Goal: Task Accomplishment & Management: Use online tool/utility

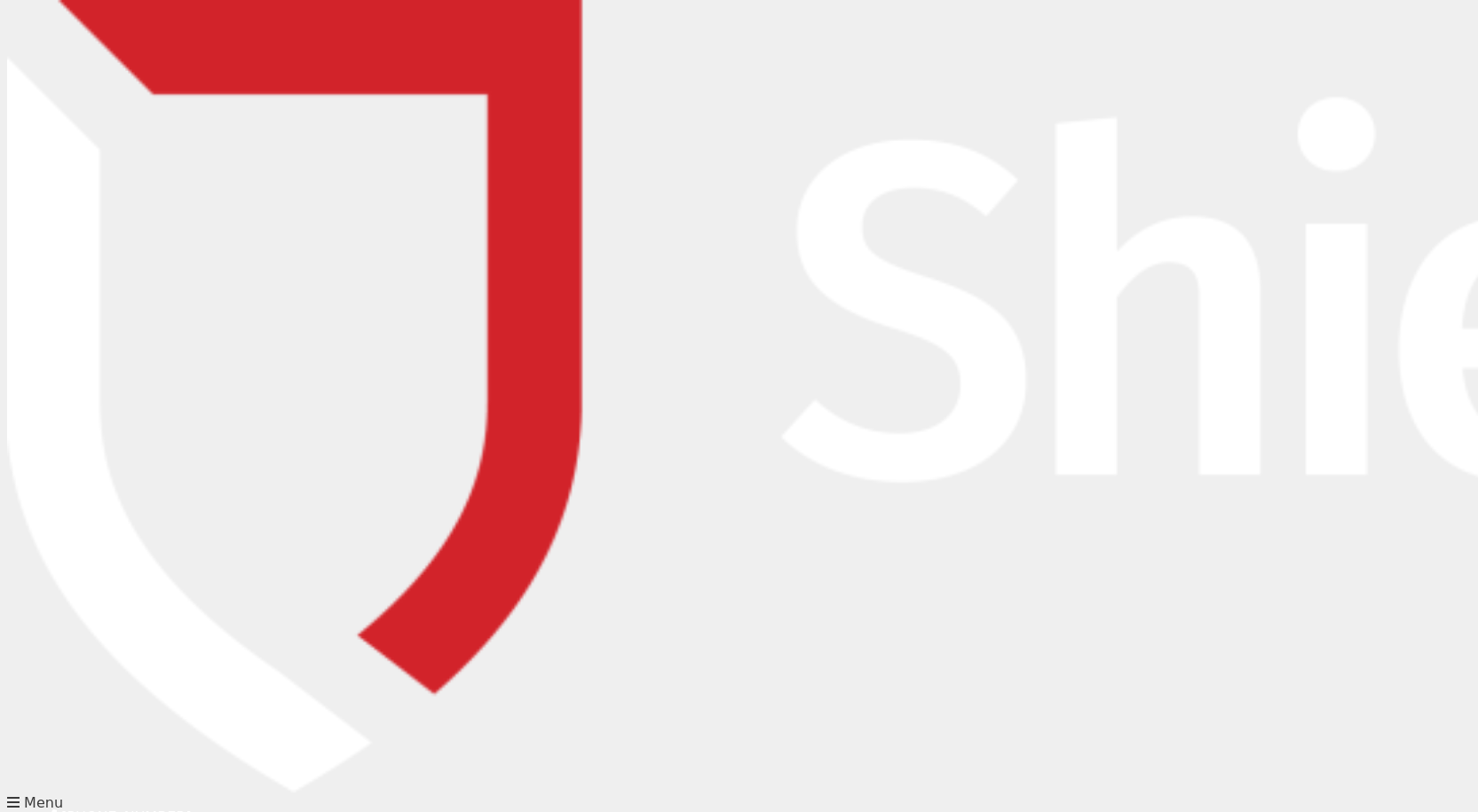
type input "[PERSON_NAME][EMAIL_ADDRESS][DOMAIN_NAME]"
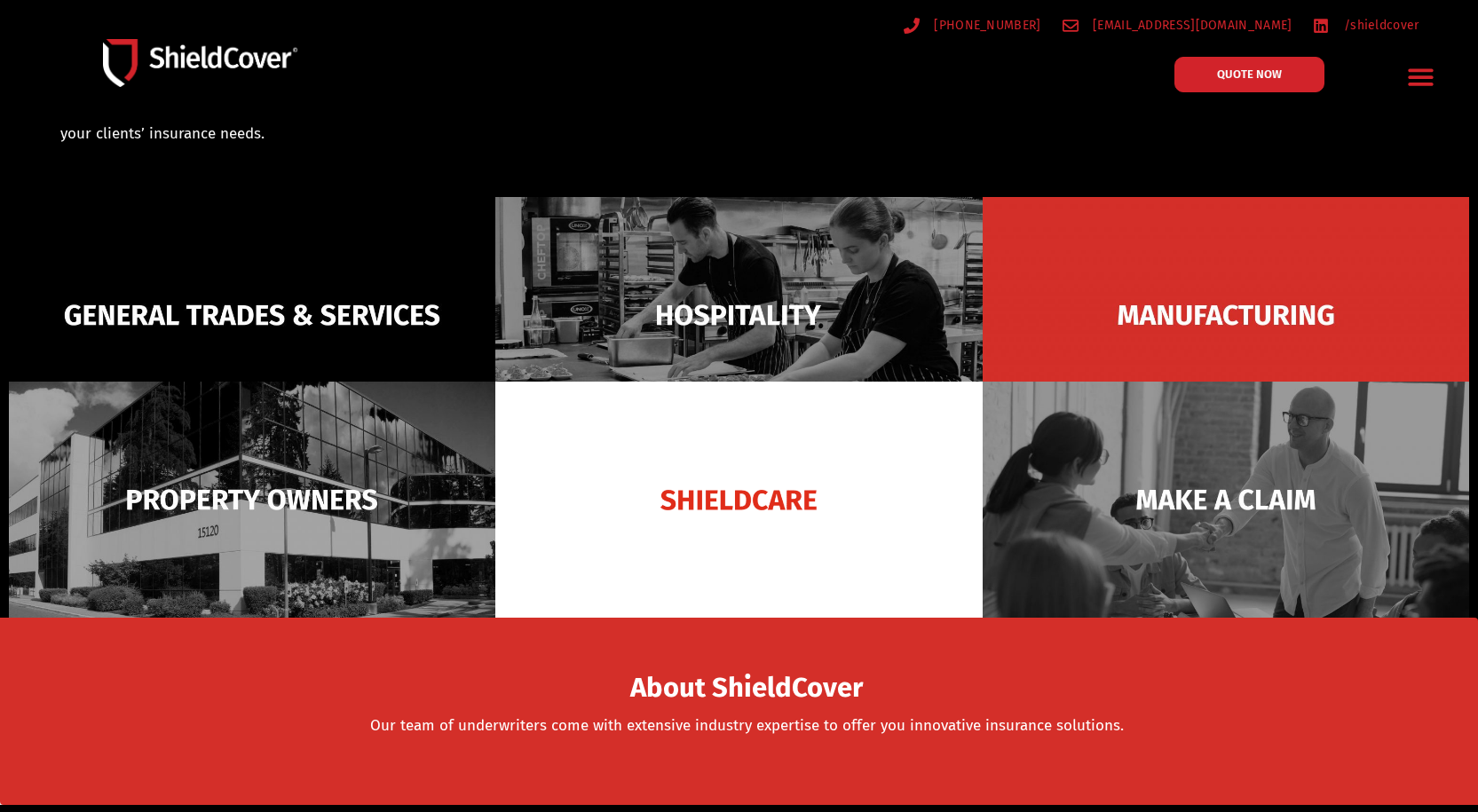
scroll to position [266, 0]
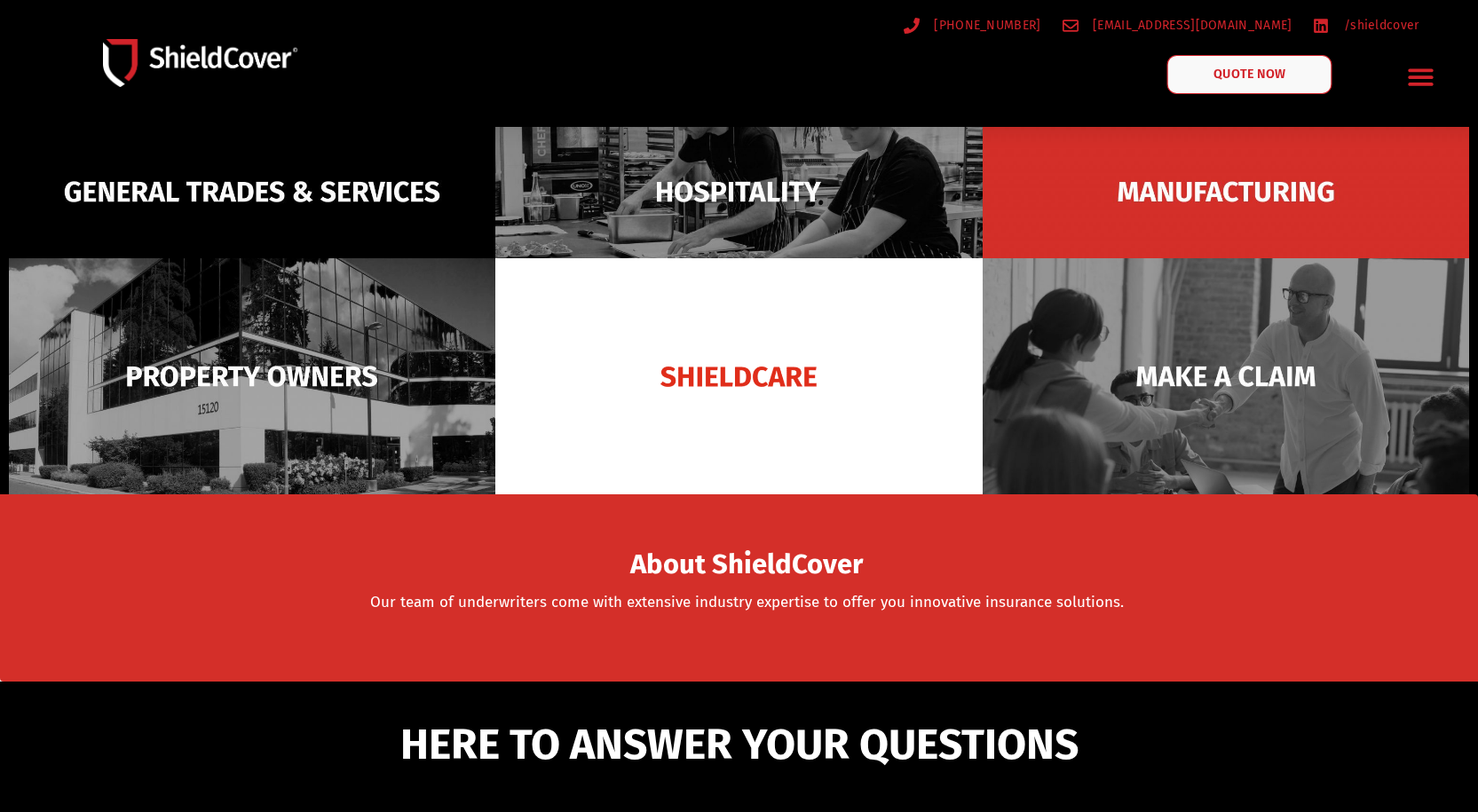
click at [1266, 70] on span "QUOTE NOW" at bounding box center [1249, 75] width 71 height 13
